Goal: Complete application form

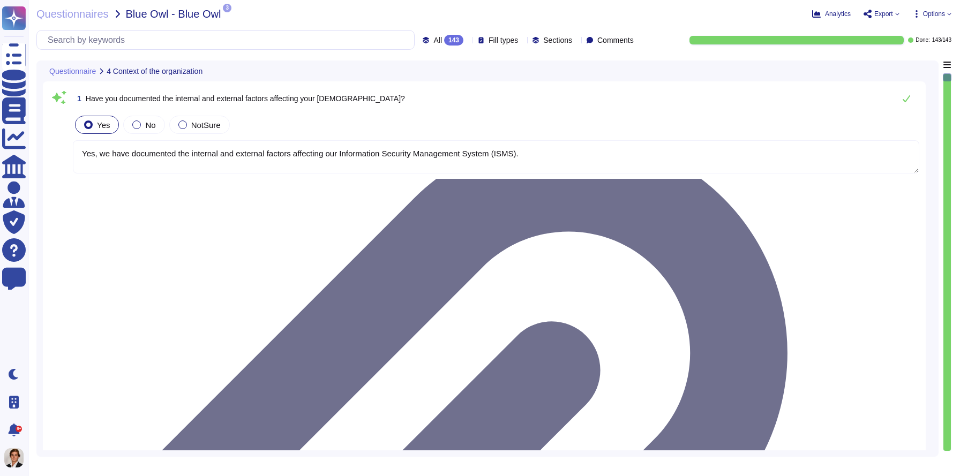
type textarea "Yes, we have documented the internal and external factors affecting our Informa…"
type textarea "Yes, we have documented the needs and expectations (including requirements) of …"
type textarea "Yes, Skypher, INC. has established a scope for its Information Security Managem…"
type textarea "Yes, we have formally established the Information Security Management System (I…"
type textarea "Yes, top management has demonstrated leadership and commitment to information s…"
